Goal: Transaction & Acquisition: Purchase product/service

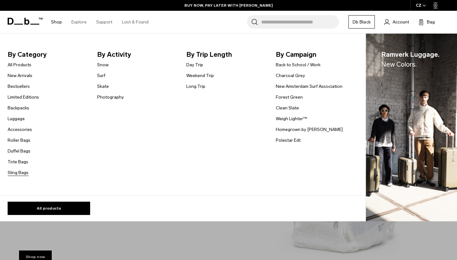
click at [16, 172] on link "Sling Bags" at bounding box center [18, 172] width 21 height 7
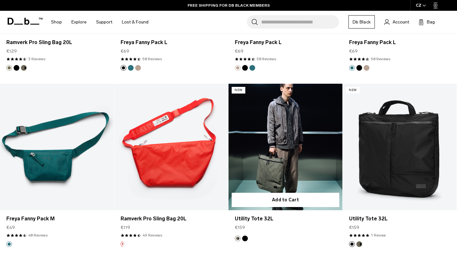
scroll to position [604, 0]
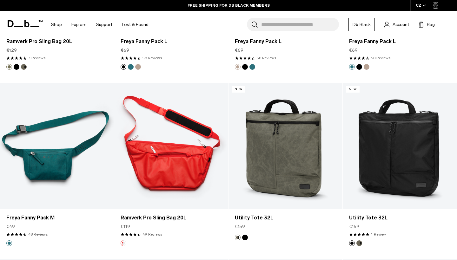
click at [200, 161] on link "Ramverk Pro Sling Bag 20L" at bounding box center [171, 146] width 114 height 127
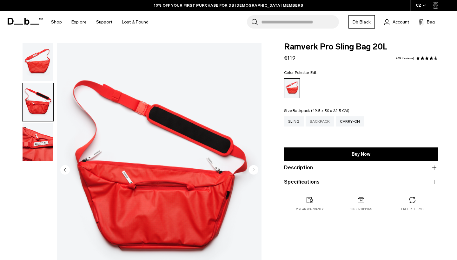
click at [325, 121] on div "Backpack" at bounding box center [319, 121] width 28 height 10
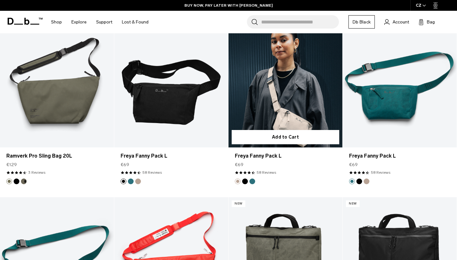
scroll to position [490, 0]
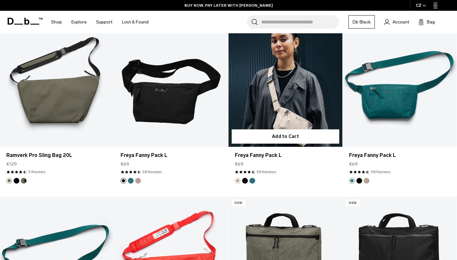
click at [266, 91] on link "Freya Fanny Pack L" at bounding box center [285, 83] width 114 height 127
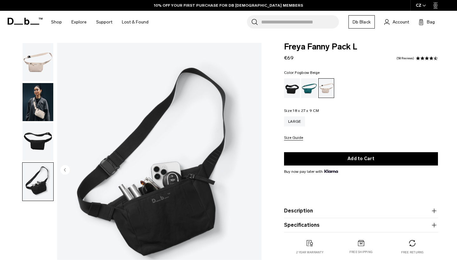
click at [40, 111] on img "button" at bounding box center [38, 102] width 31 height 38
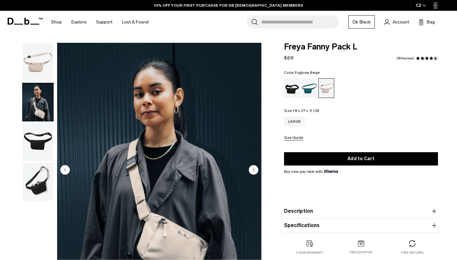
click at [40, 111] on img "button" at bounding box center [38, 102] width 31 height 38
drag, startPoint x: 284, startPoint y: 45, endPoint x: 365, endPoint y: 42, distance: 81.5
click at [365, 42] on body "Skip to content BUY NOW, PAY LATER WITH KLARNA 10% OFF YOUR FIRST PURCHASE FOR …" at bounding box center [228, 130] width 457 height 260
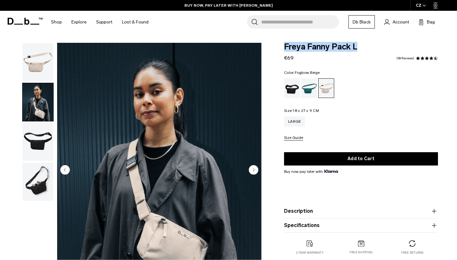
copy span "Freya Fanny Pack L"
